Goal: Task Accomplishment & Management: Use online tool/utility

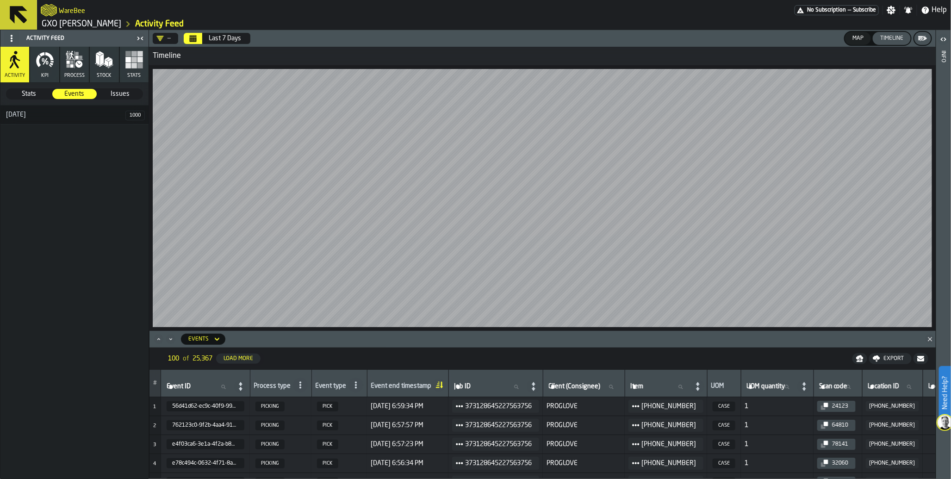
click at [856, 12] on span "Subscribe" at bounding box center [865, 10] width 24 height 6
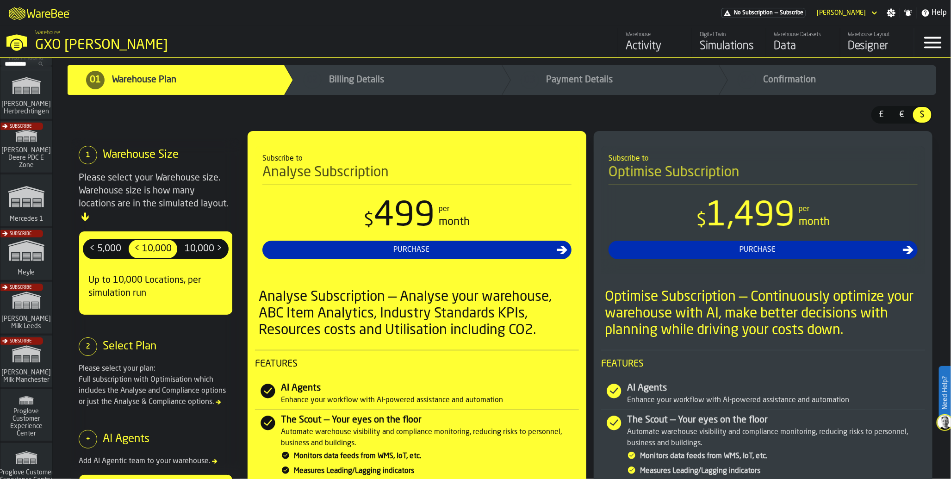
scroll to position [351, 0]
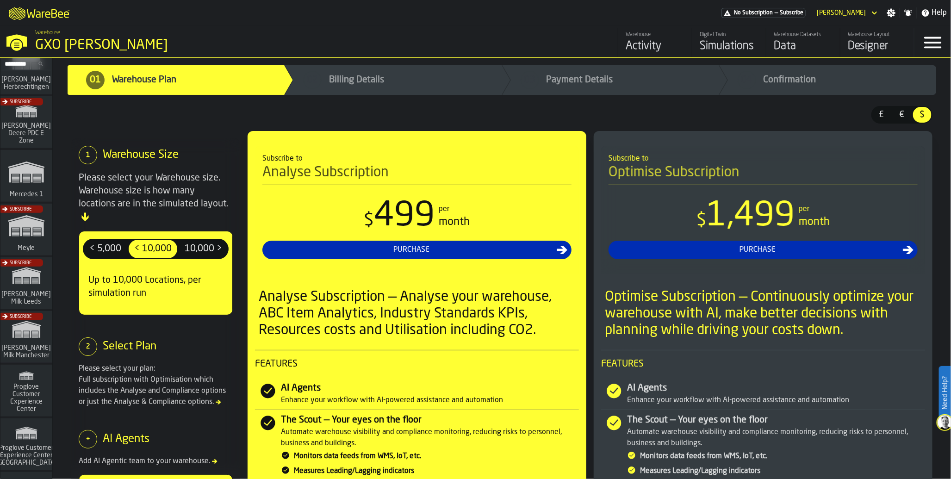
click at [33, 284] on div "Subscribe" at bounding box center [25, 286] width 52 height 54
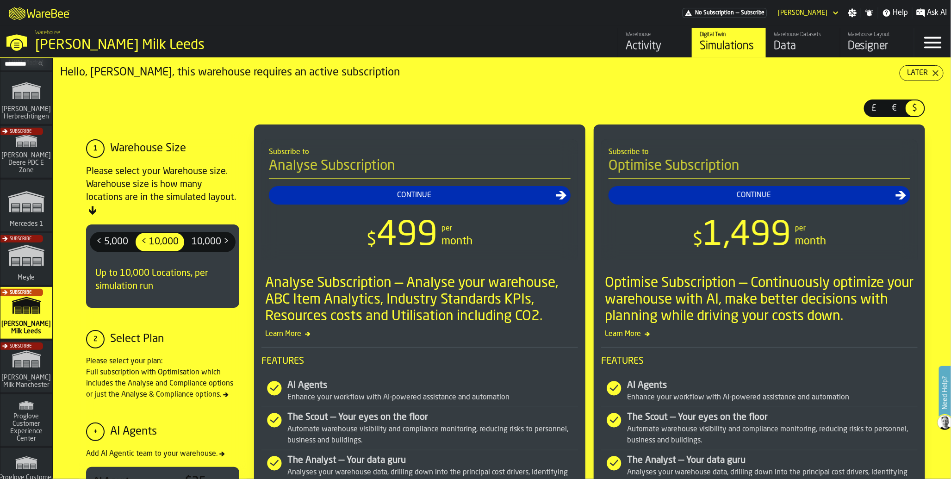
scroll to position [351, 0]
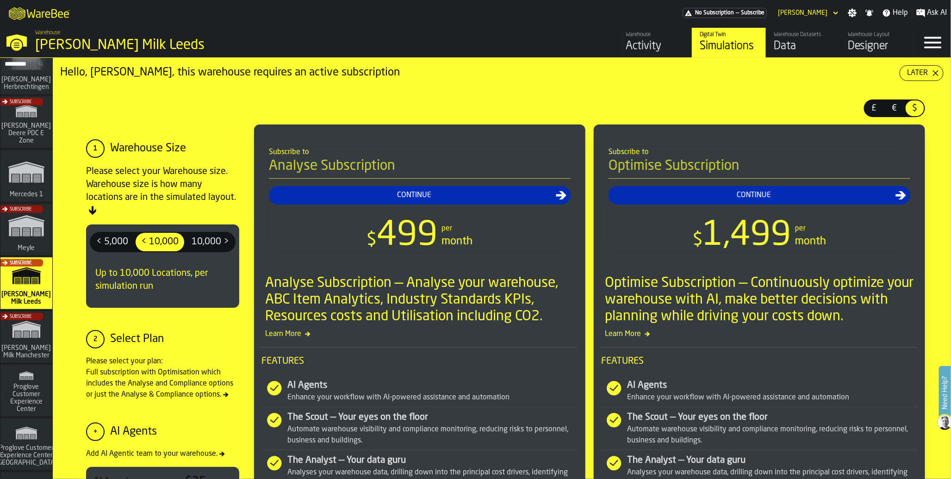
click at [19, 339] on div "Subscribe" at bounding box center [25, 340] width 52 height 54
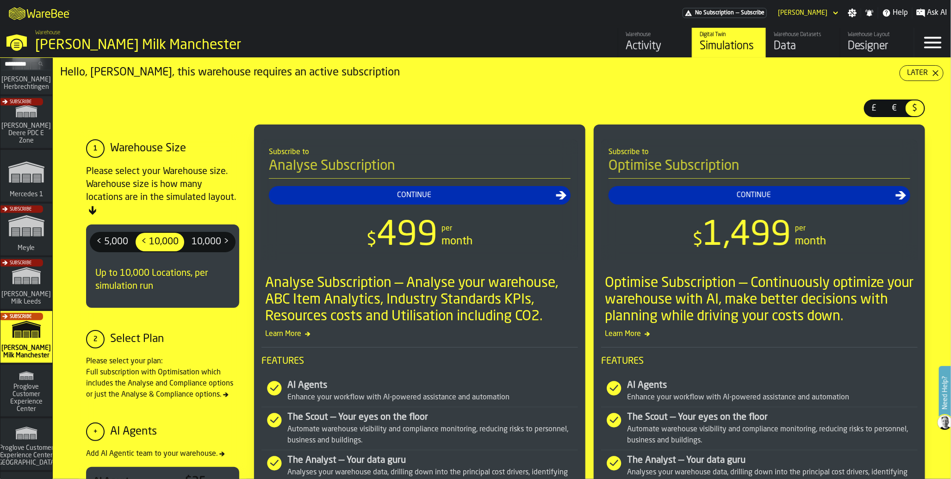
click at [786, 48] on div "Data" at bounding box center [802, 46] width 59 height 15
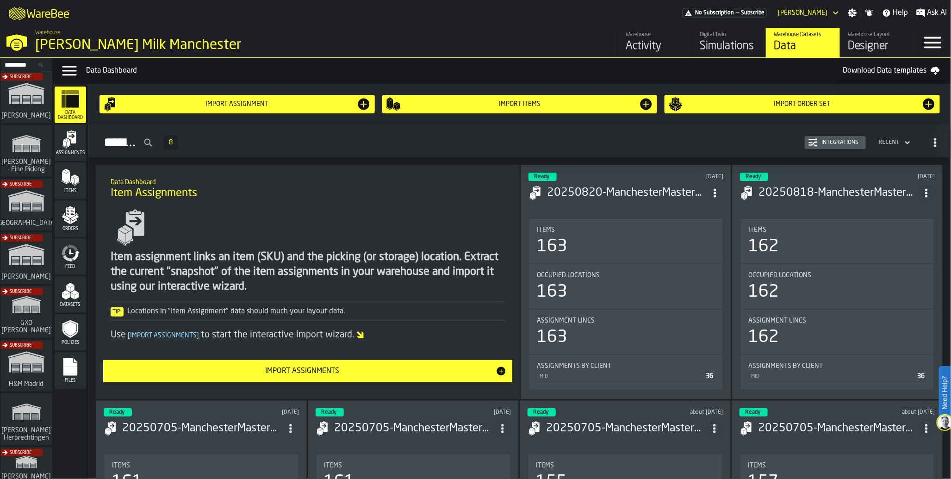
click at [71, 267] on span "Feed" at bounding box center [70, 266] width 31 height 5
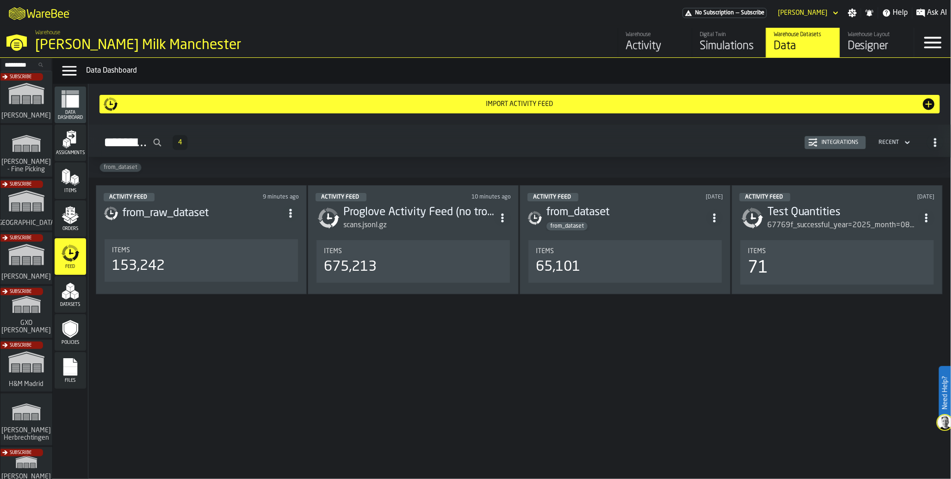
click at [142, 263] on div "153,242" at bounding box center [138, 266] width 53 height 17
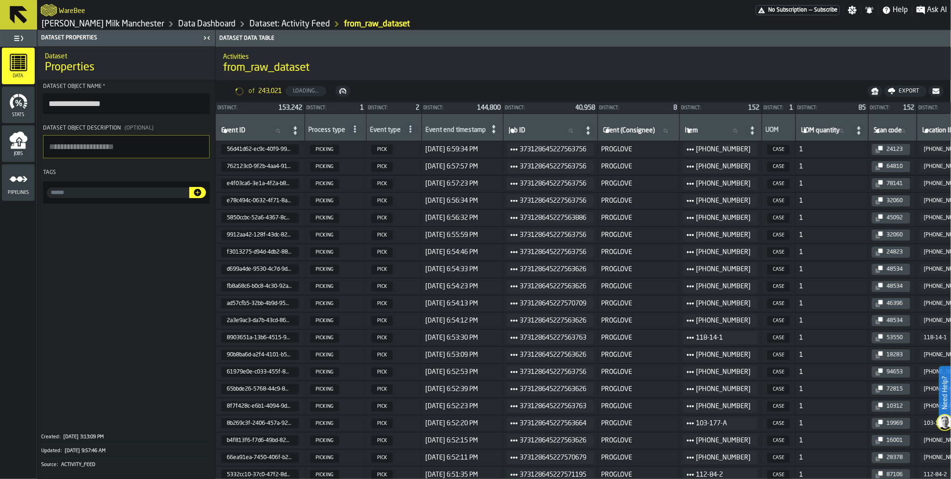
click at [15, 144] on icon "menu Jobs" at bounding box center [18, 146] width 15 height 6
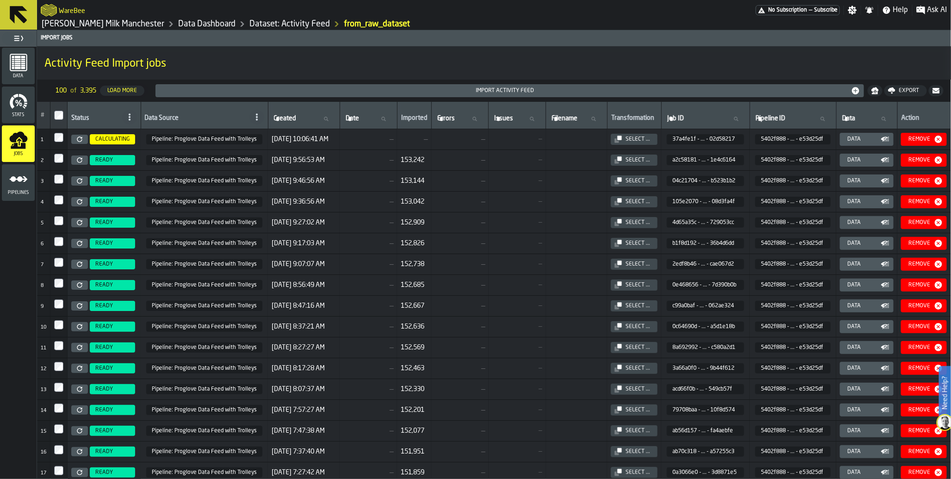
click at [115, 161] on span "READY" at bounding box center [112, 160] width 45 height 10
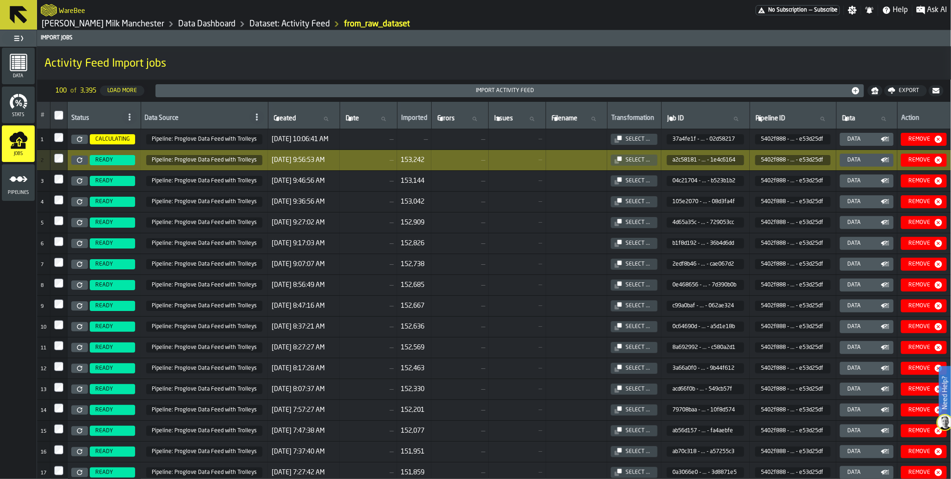
click at [14, 189] on div "Pipelines" at bounding box center [18, 182] width 33 height 25
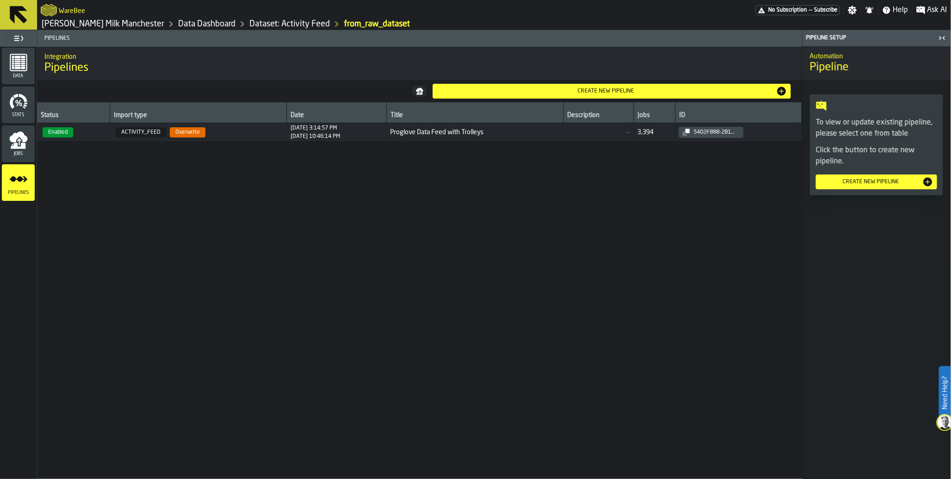
click at [65, 136] on span "Enabled" at bounding box center [58, 132] width 31 height 10
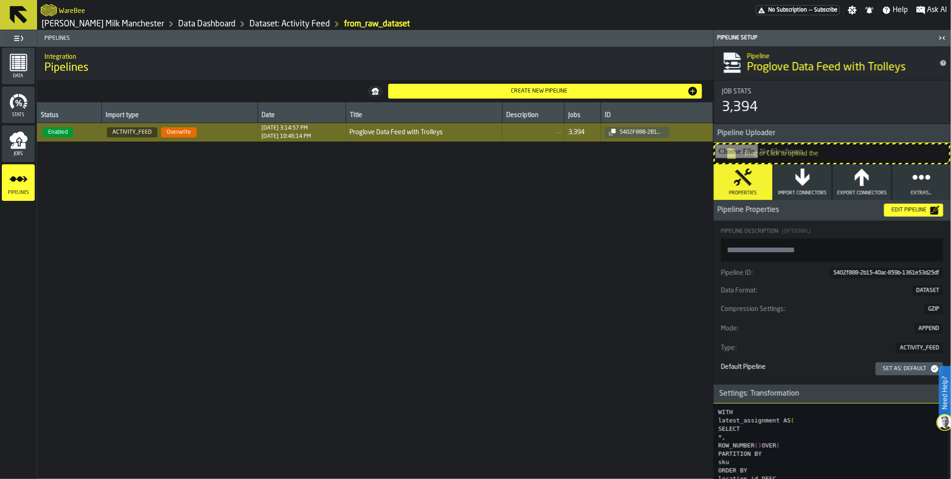
click at [340, 232] on div "Status Import type Date Title Description Jobs ID Enabled ACTIVITY_FEED Overwri…" at bounding box center [375, 290] width 676 height 377
click at [802, 184] on icon "button" at bounding box center [802, 176] width 14 height 17
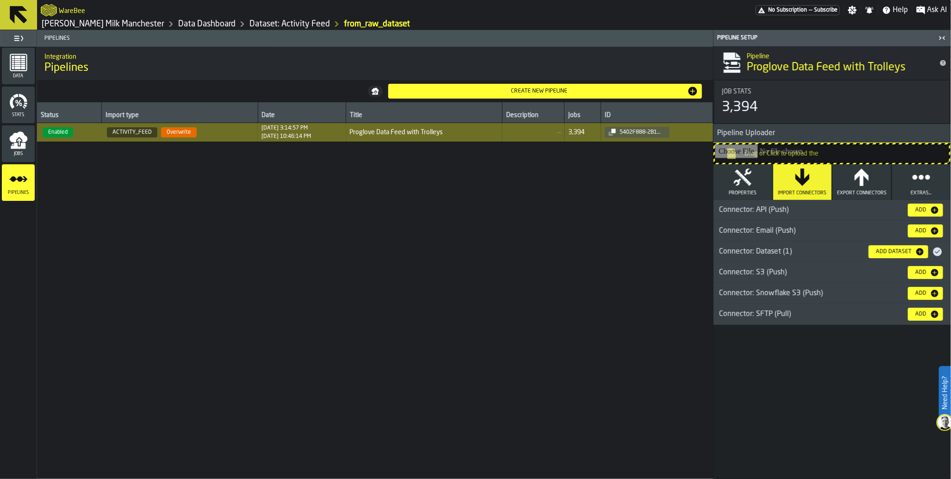
click at [753, 184] on button "Properties" at bounding box center [742, 182] width 59 height 36
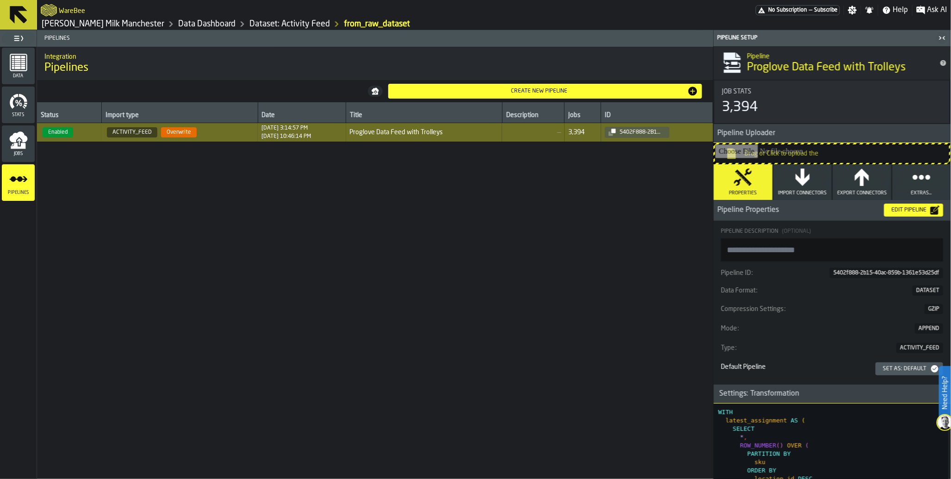
click at [896, 213] on div "Edit Pipeline" at bounding box center [908, 210] width 43 height 6
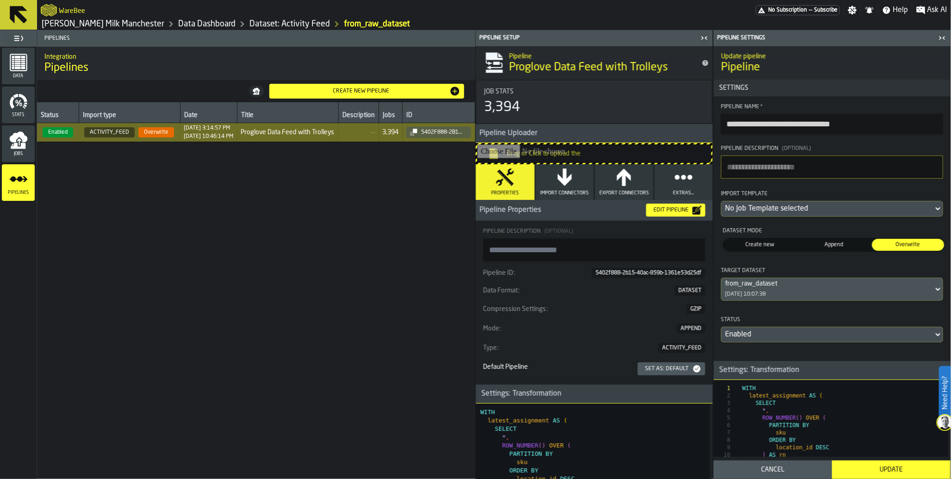
click at [753, 470] on div "Cancel" at bounding box center [772, 469] width 107 height 7
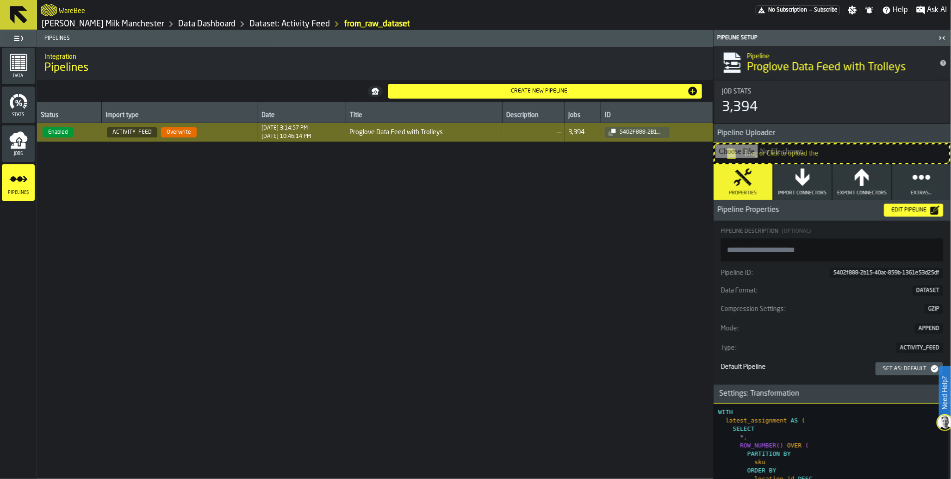
click at [914, 177] on circle "button" at bounding box center [914, 177] width 7 height 7
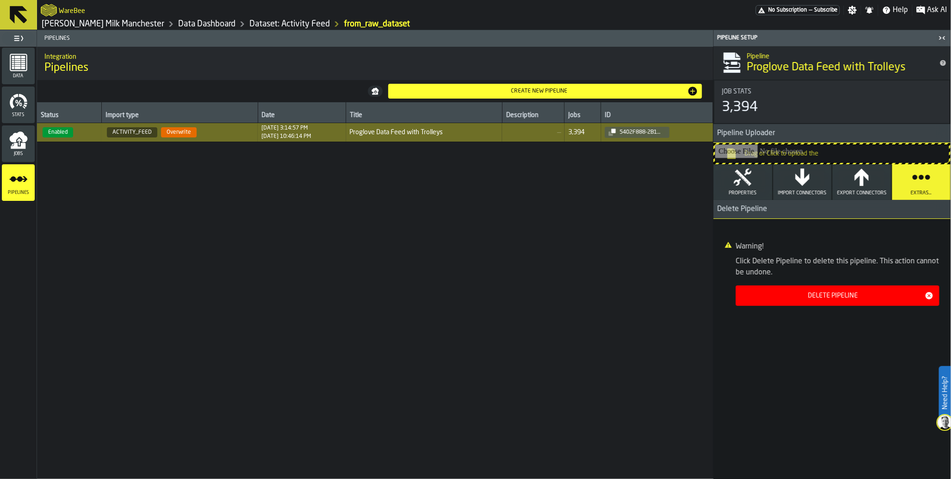
click at [743, 181] on icon "button" at bounding box center [742, 177] width 19 height 19
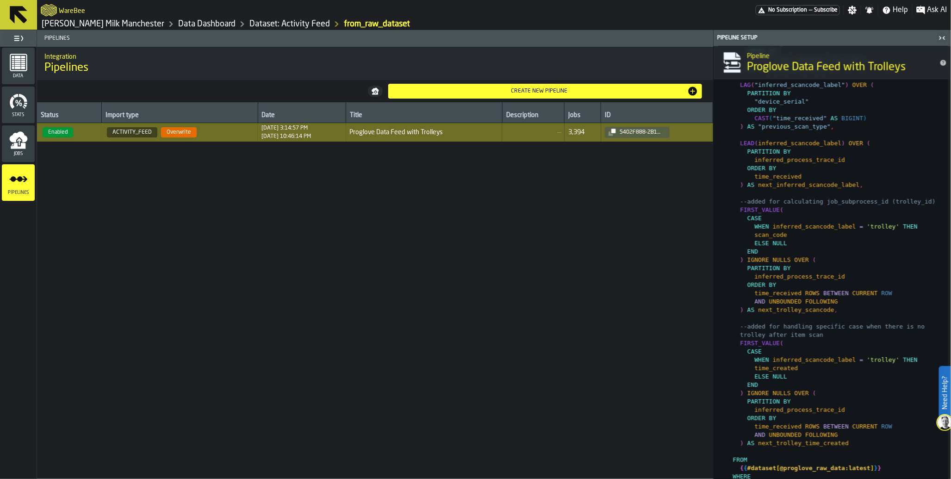
scroll to position [746, 0]
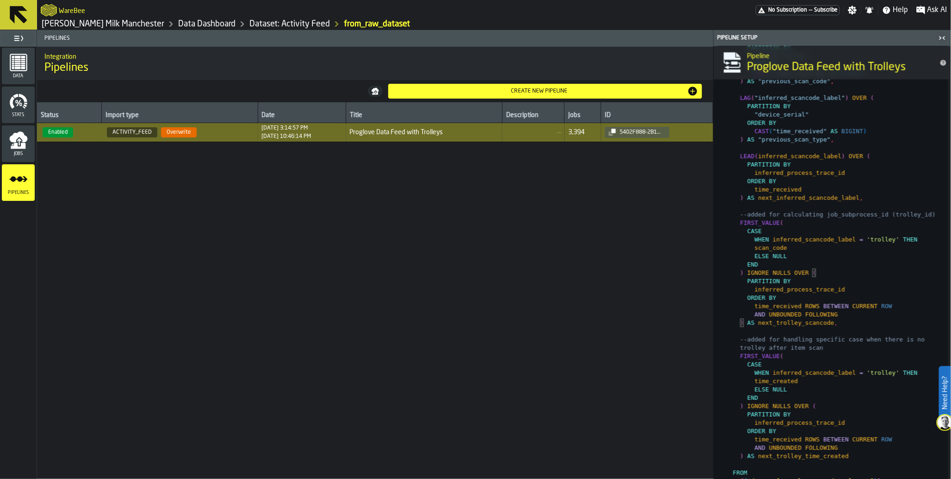
type textarea "**********"
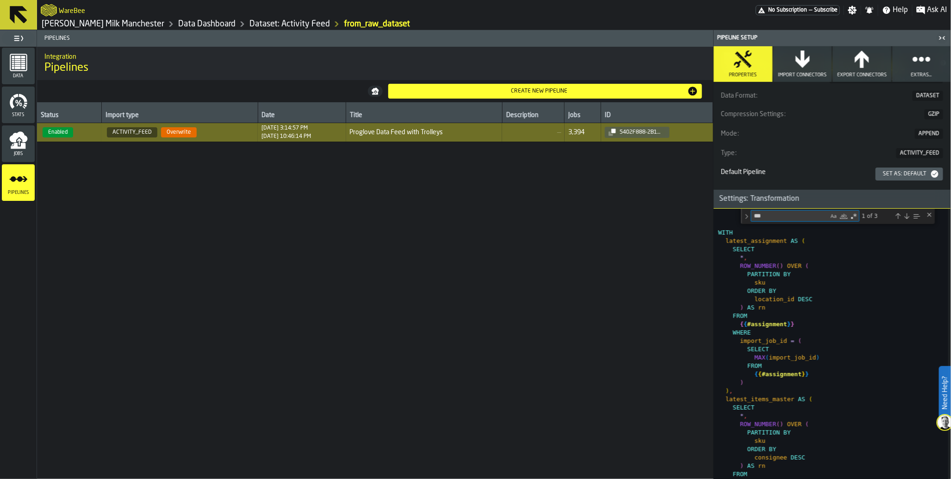
scroll to position [196, 0]
type textarea "****"
click at [907, 214] on div "Next Match (Enter)" at bounding box center [906, 214] width 7 height 7
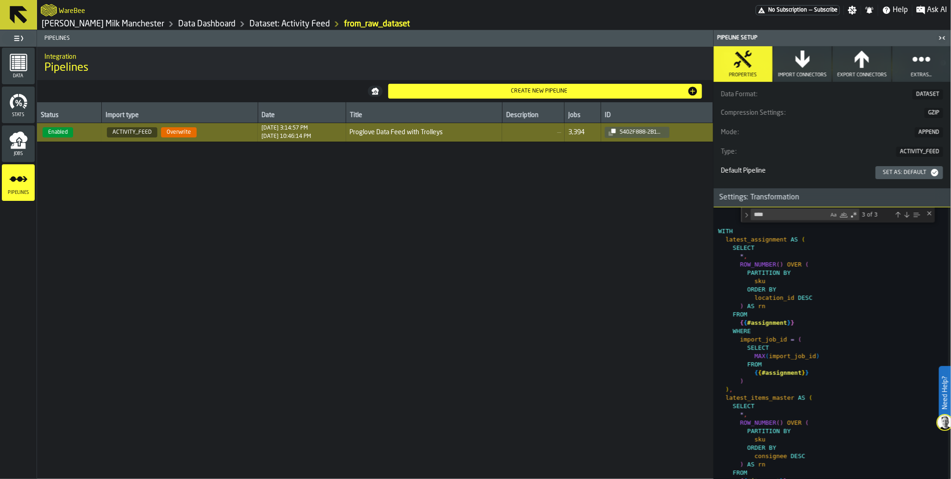
type textarea "**********"
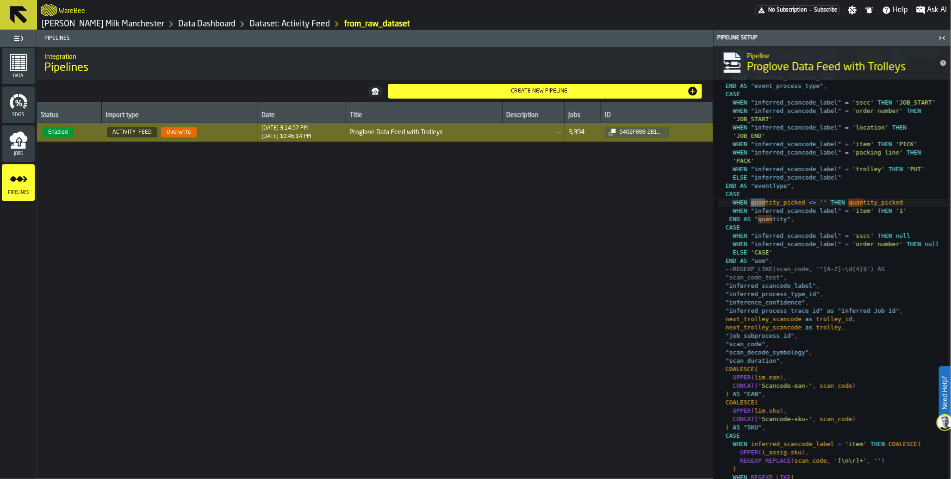
scroll to position [1769, 0]
